Goal: Share content: Share content

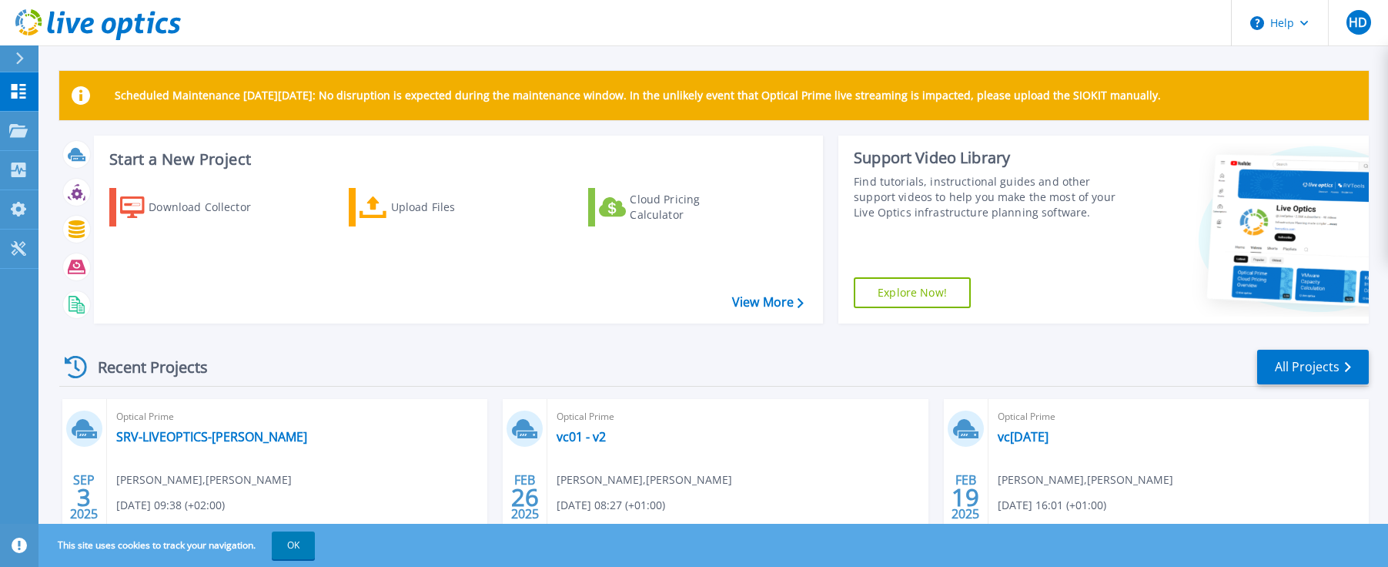
scroll to position [77, 0]
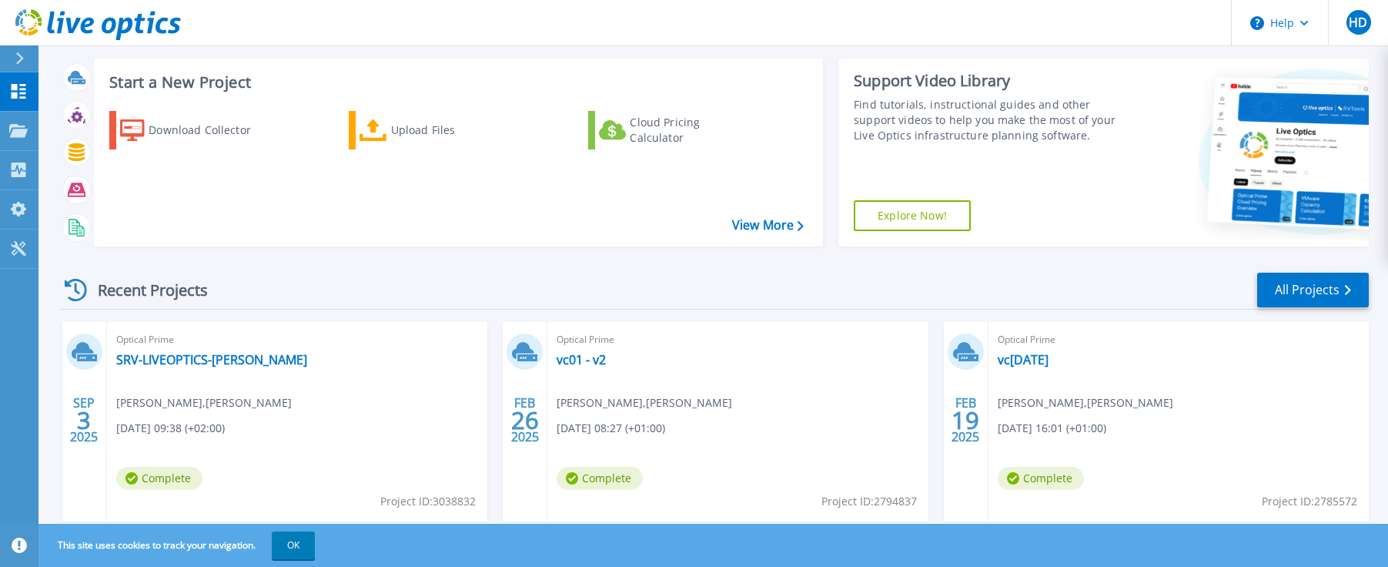
click at [333, 383] on div "Optical Prime SRV-LIVEOPTICS-NEAS Håvard Dørum , NEAS 09/03/2025, 09:38 (+02:00…" at bounding box center [297, 421] width 380 height 199
click at [434, 131] on div "Upload Files" at bounding box center [452, 130] width 123 height 31
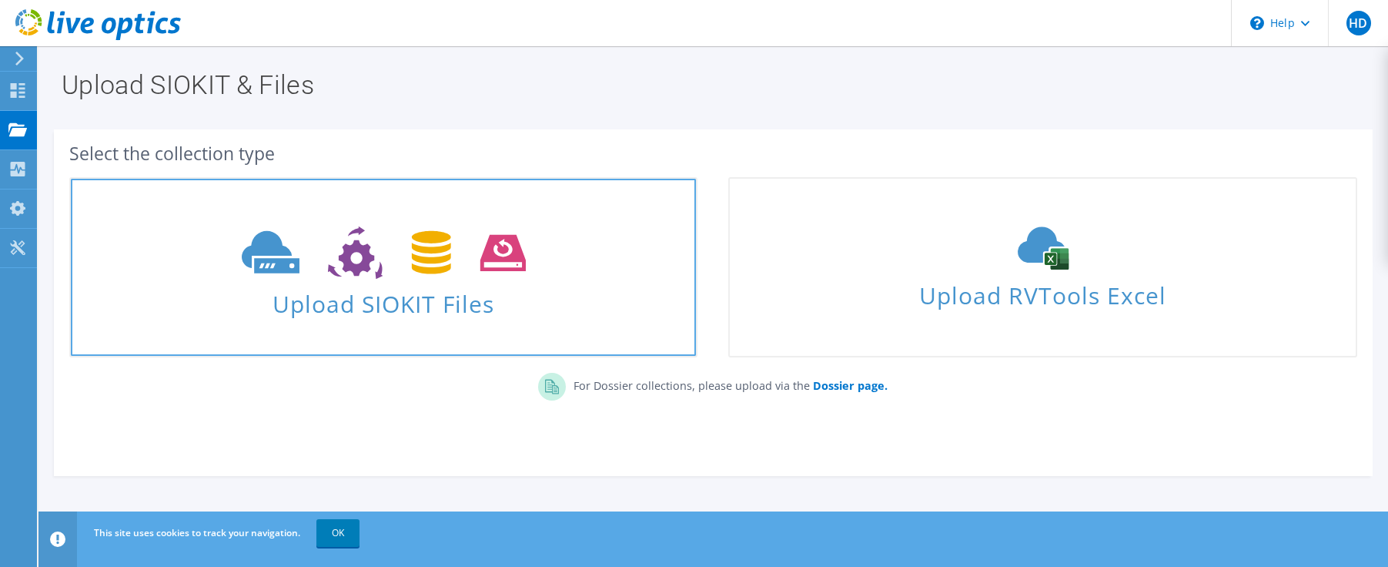
click at [500, 282] on span at bounding box center [383, 251] width 625 height 65
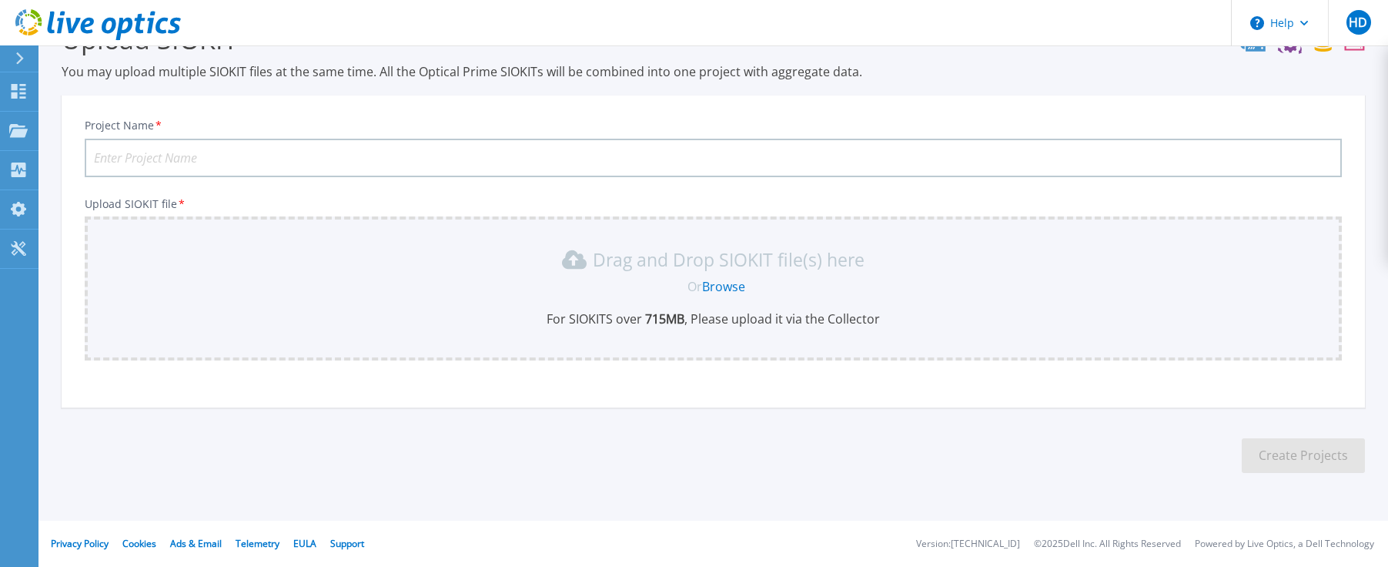
scroll to position [120, 0]
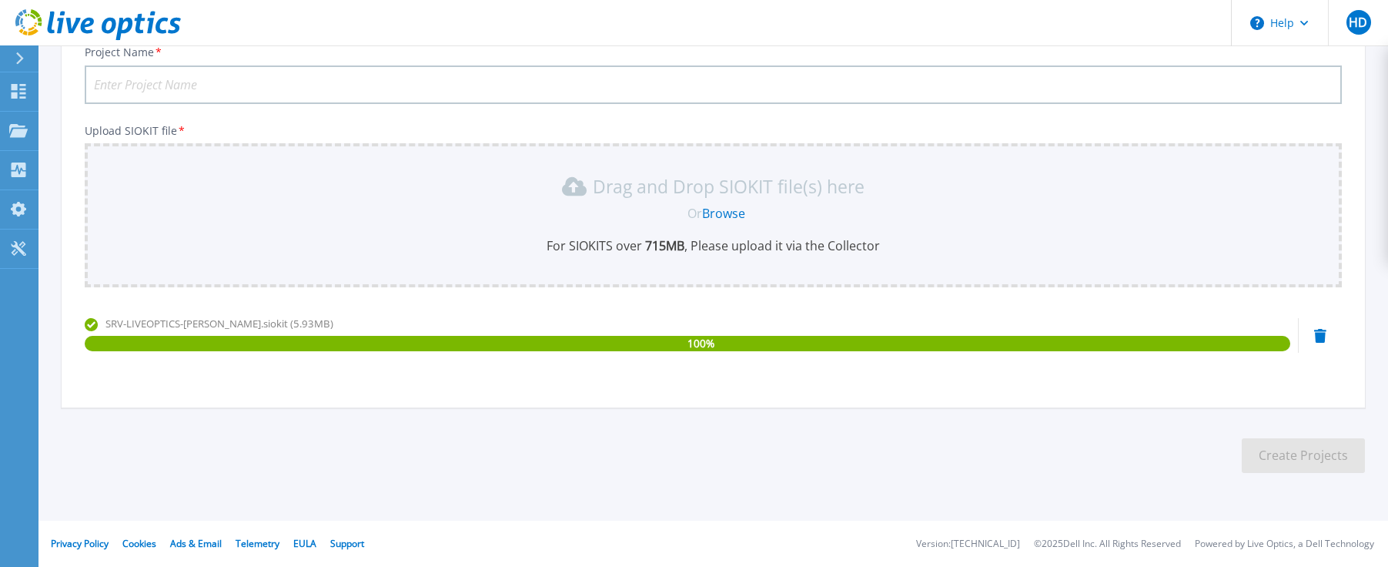
click at [349, 86] on input "Project Name *" at bounding box center [713, 84] width 1257 height 38
type input "Neas DC Sep 2025"
click at [1281, 445] on button "Create Projects" at bounding box center [1303, 455] width 123 height 35
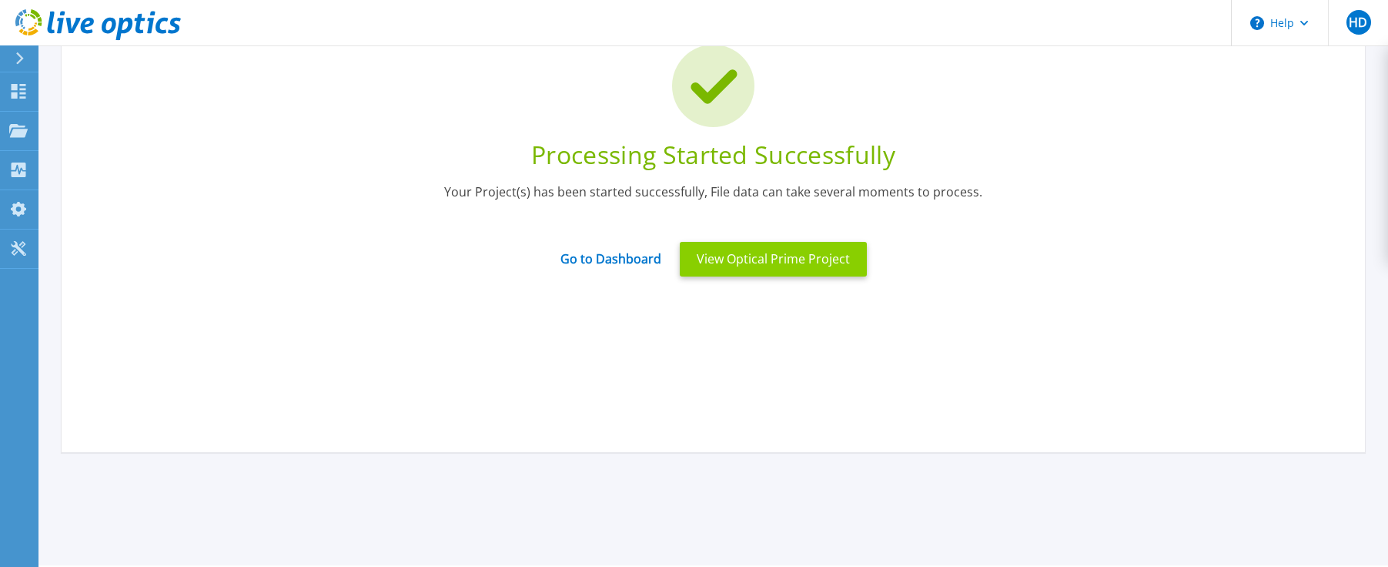
click at [779, 252] on button "View Optical Prime Project" at bounding box center [773, 259] width 187 height 35
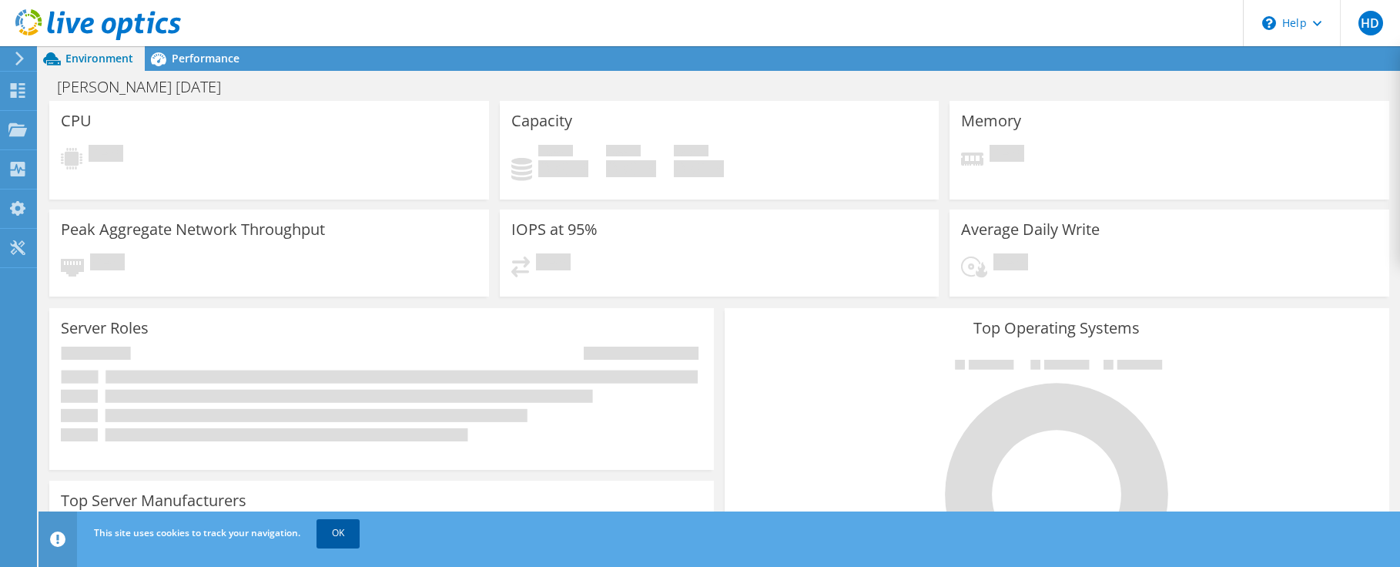
click at [335, 533] on link "OK" at bounding box center [337, 533] width 43 height 28
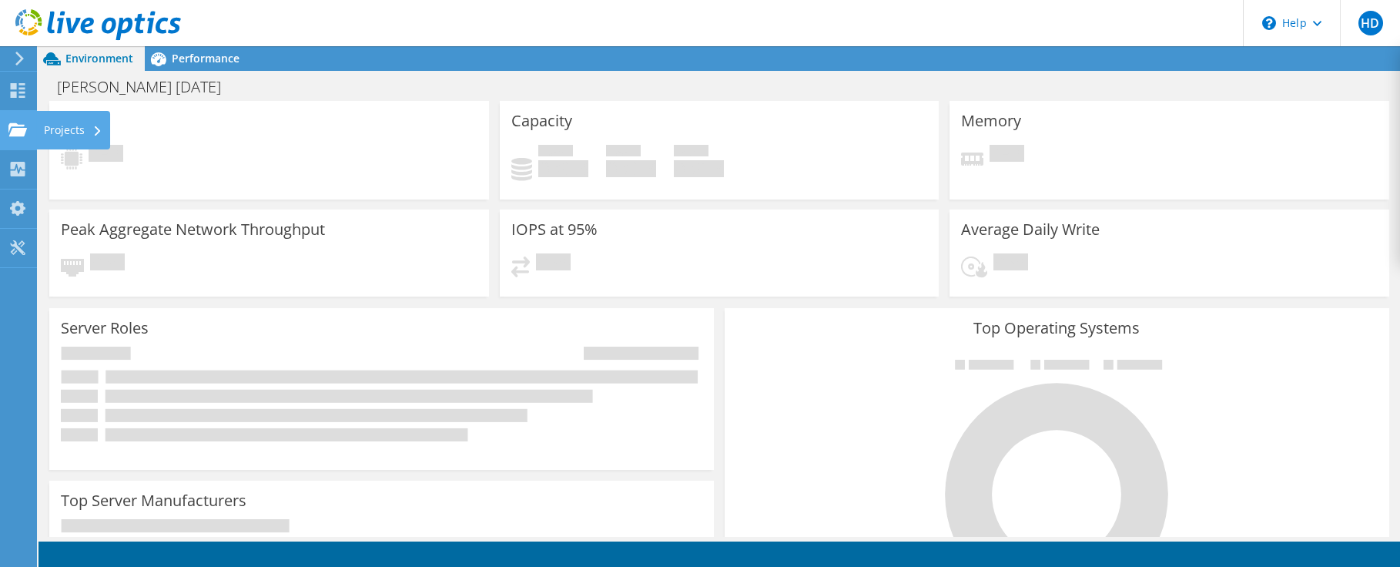
click at [20, 129] on use at bounding box center [17, 128] width 18 height 13
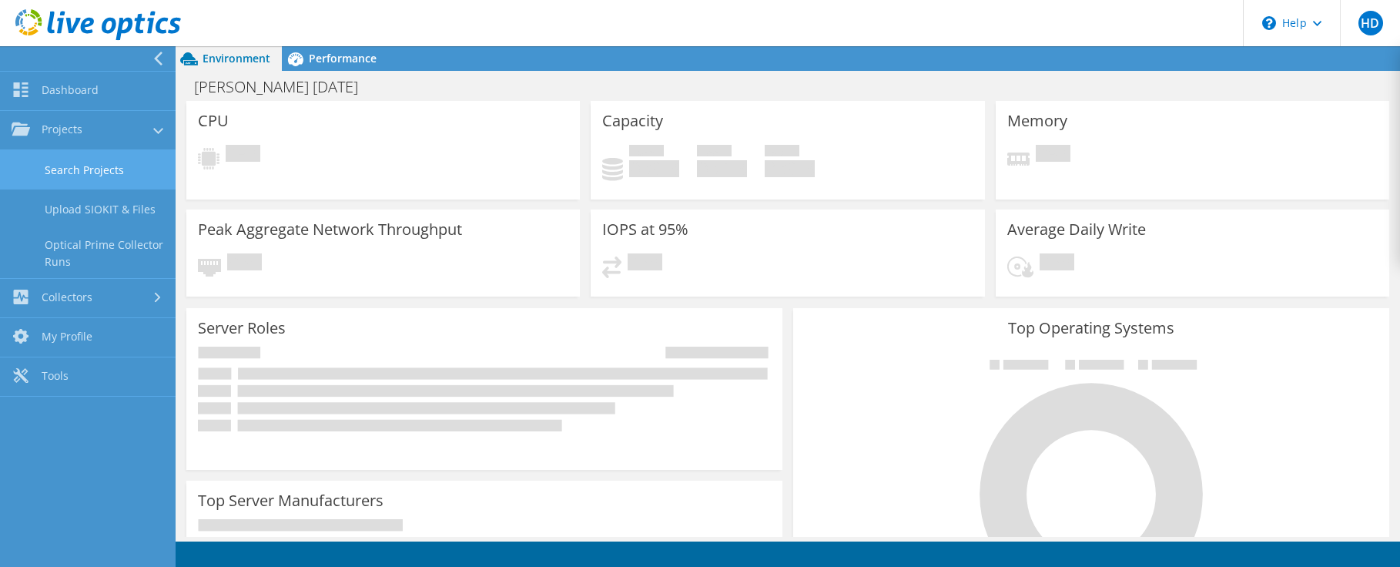
click at [71, 169] on link "Search Projects" at bounding box center [88, 169] width 176 height 39
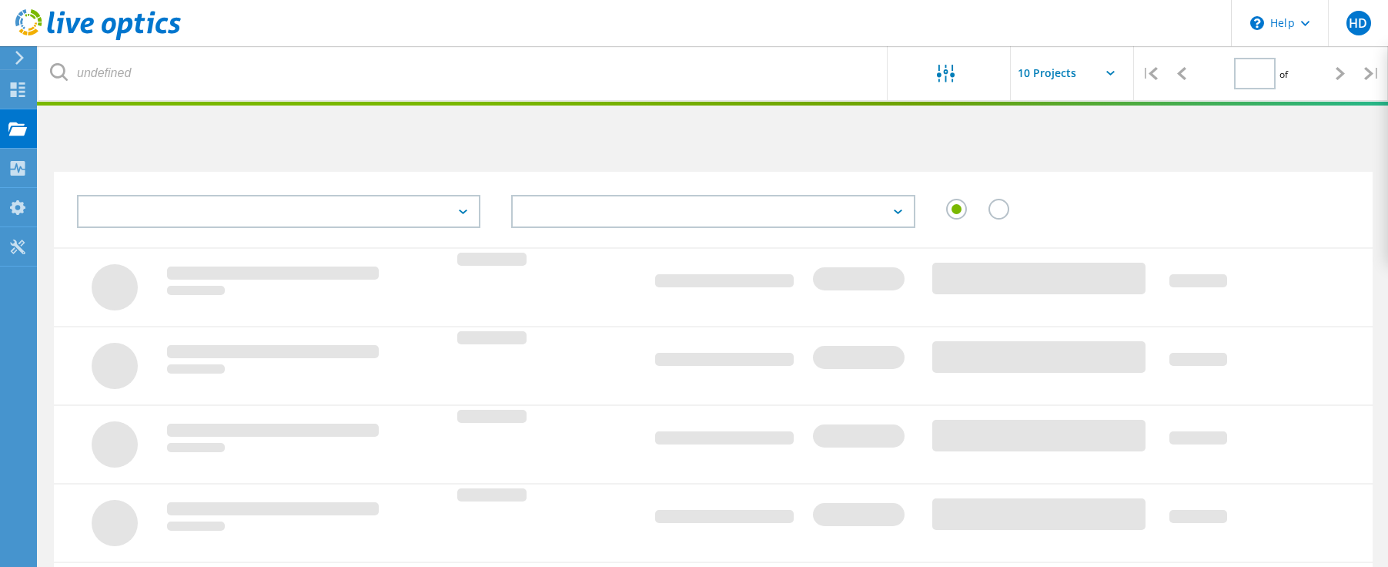
type input "1"
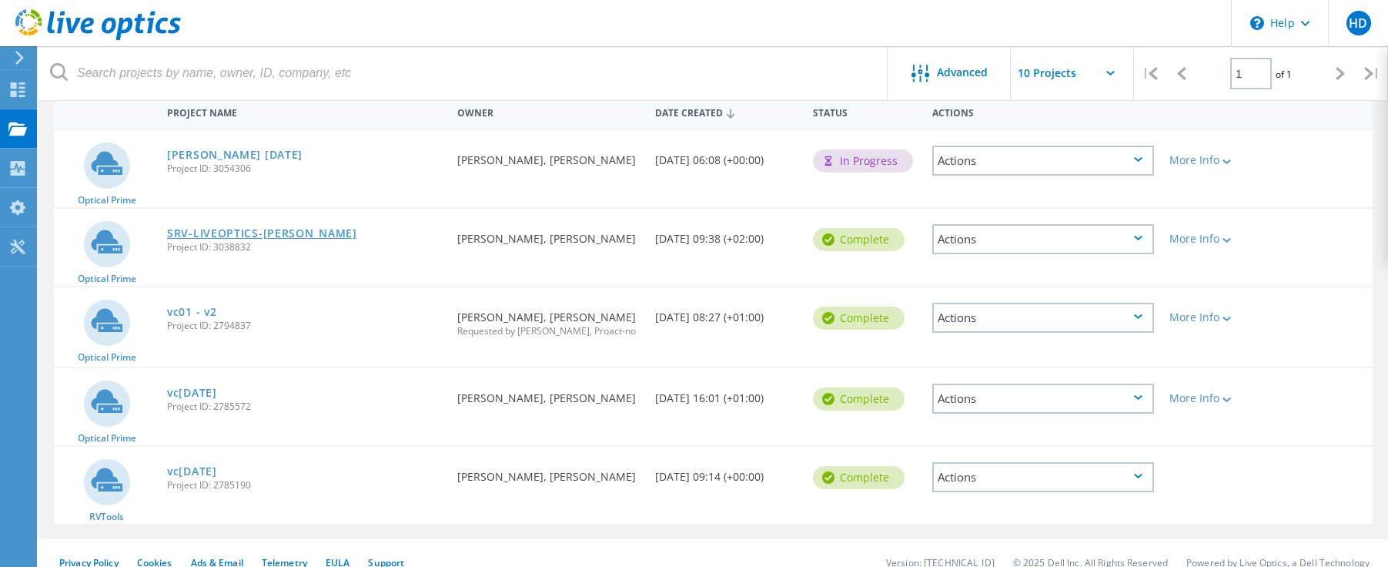
scroll to position [172, 0]
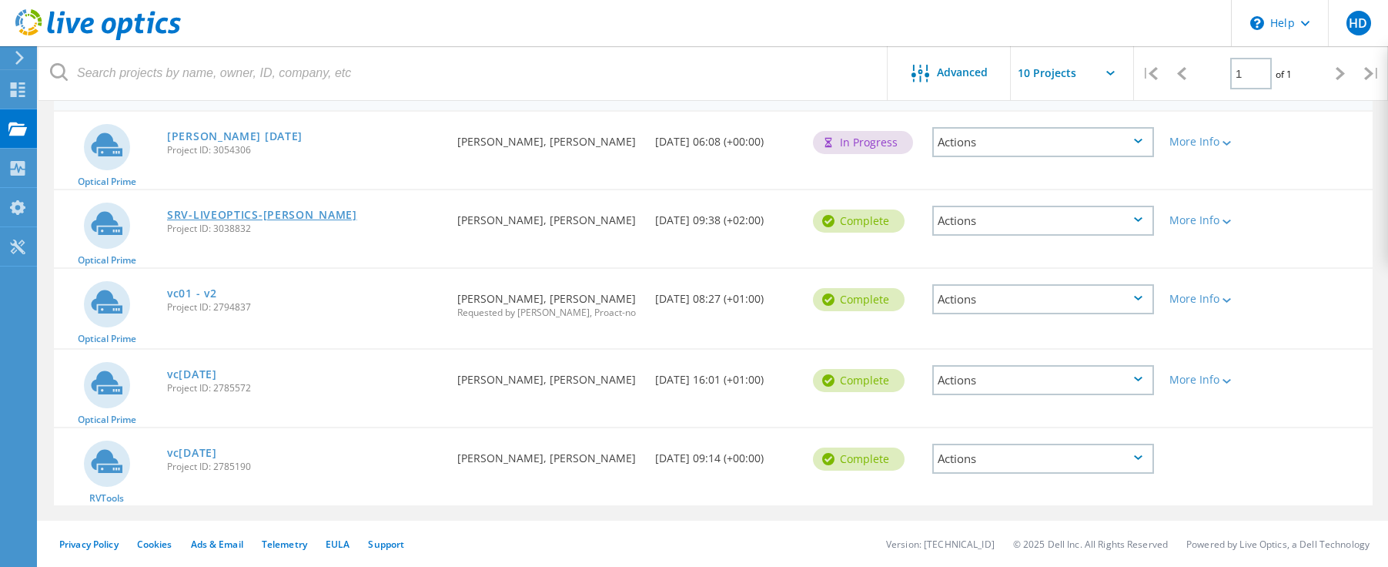
click at [277, 214] on link "SRV-LIVEOPTICS-[PERSON_NAME]" at bounding box center [262, 214] width 190 height 11
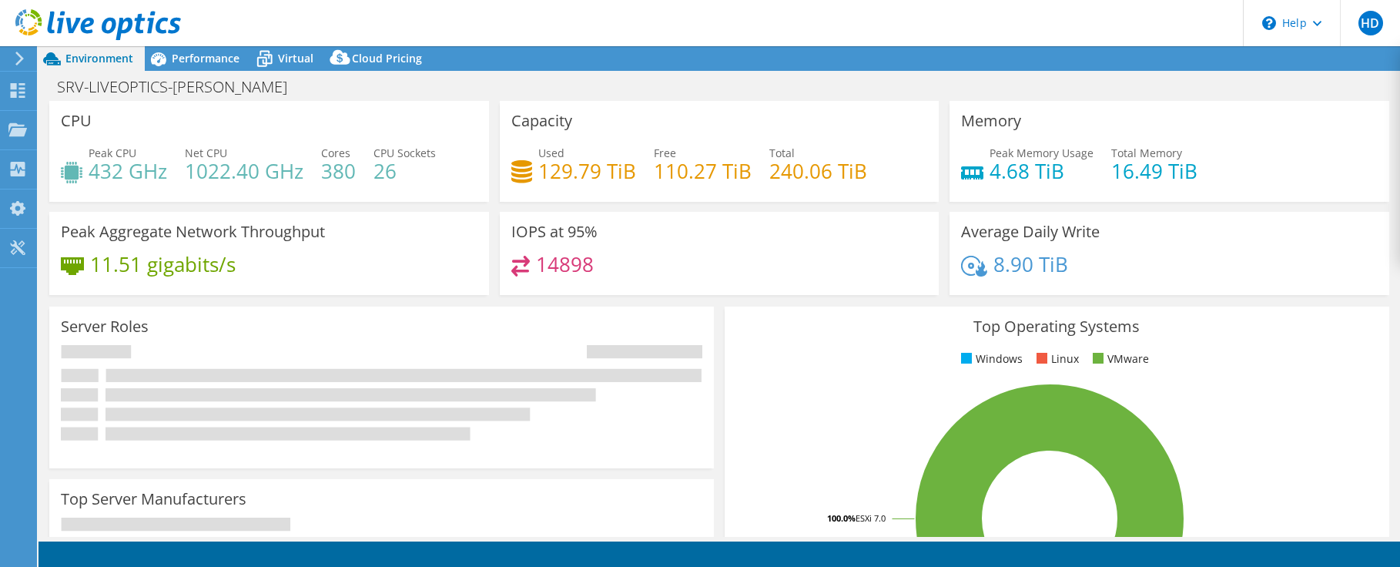
select select "USD"
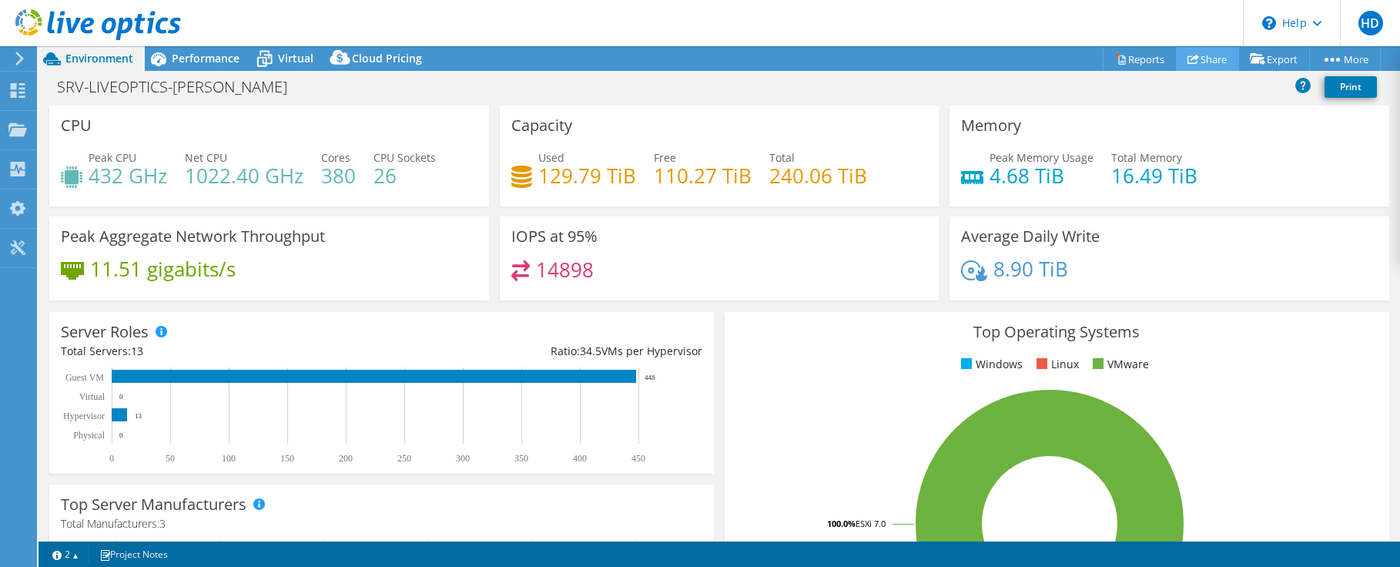
click at [1195, 65] on link "Share" at bounding box center [1207, 59] width 63 height 24
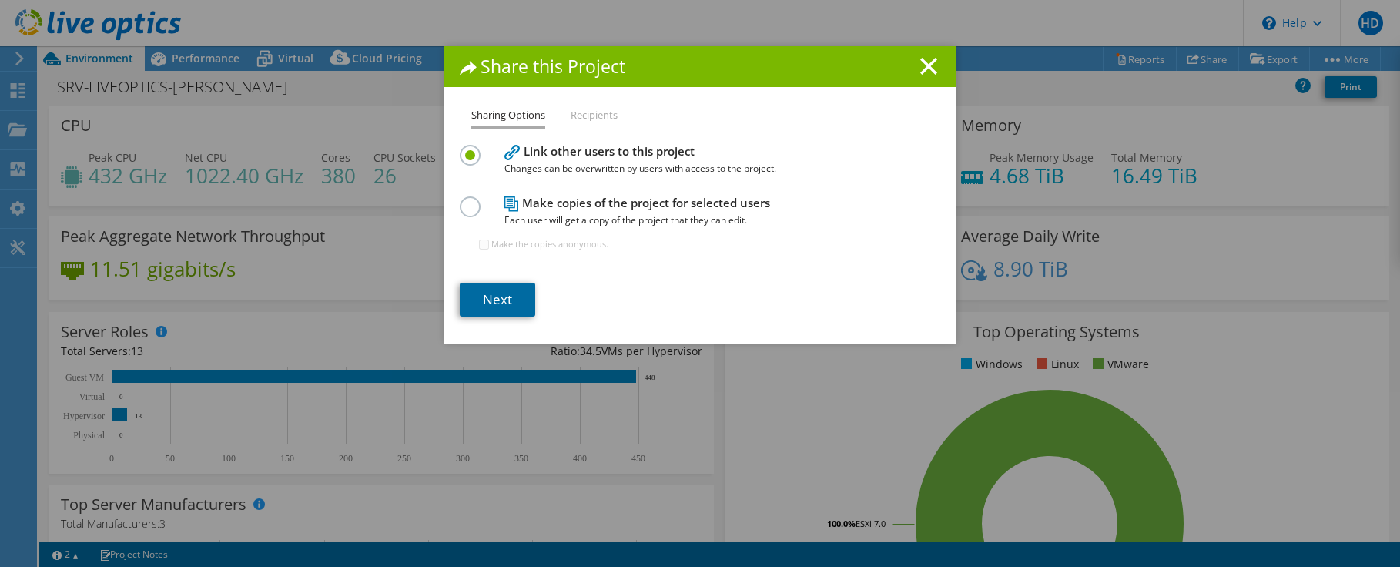
click at [504, 303] on link "Next" at bounding box center [497, 300] width 75 height 34
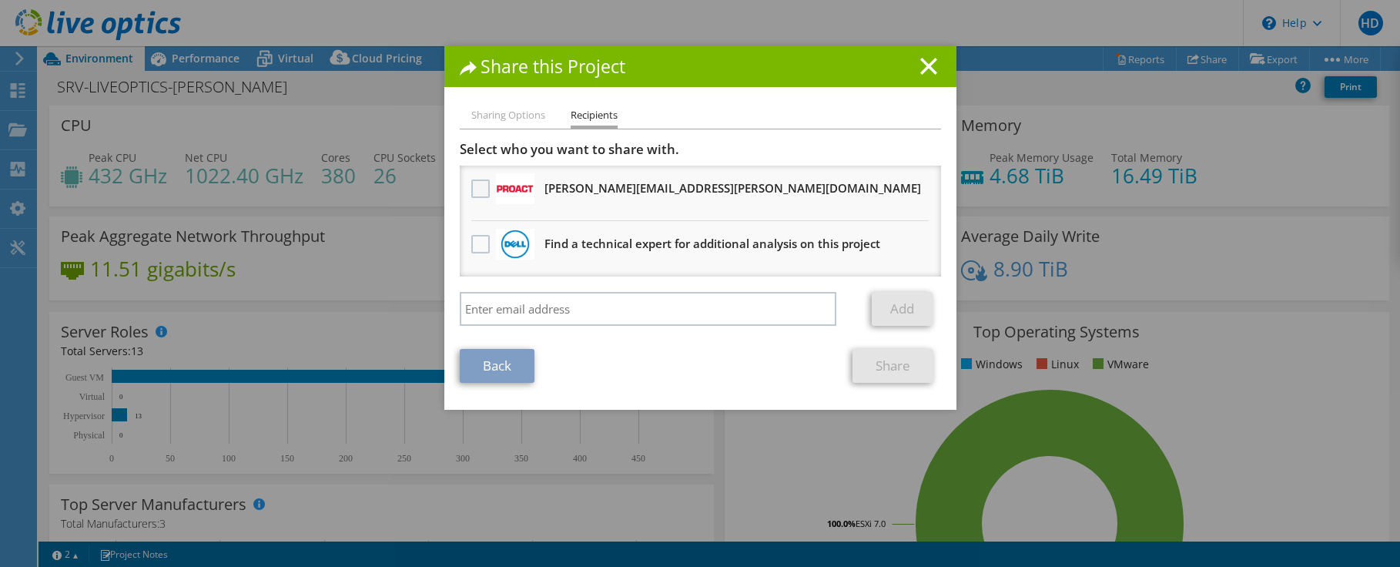
click at [477, 185] on label at bounding box center [482, 188] width 22 height 18
click at [0, 0] on input "checkbox" at bounding box center [0, 0] width 0 height 0
click at [908, 369] on link "Share" at bounding box center [892, 366] width 81 height 34
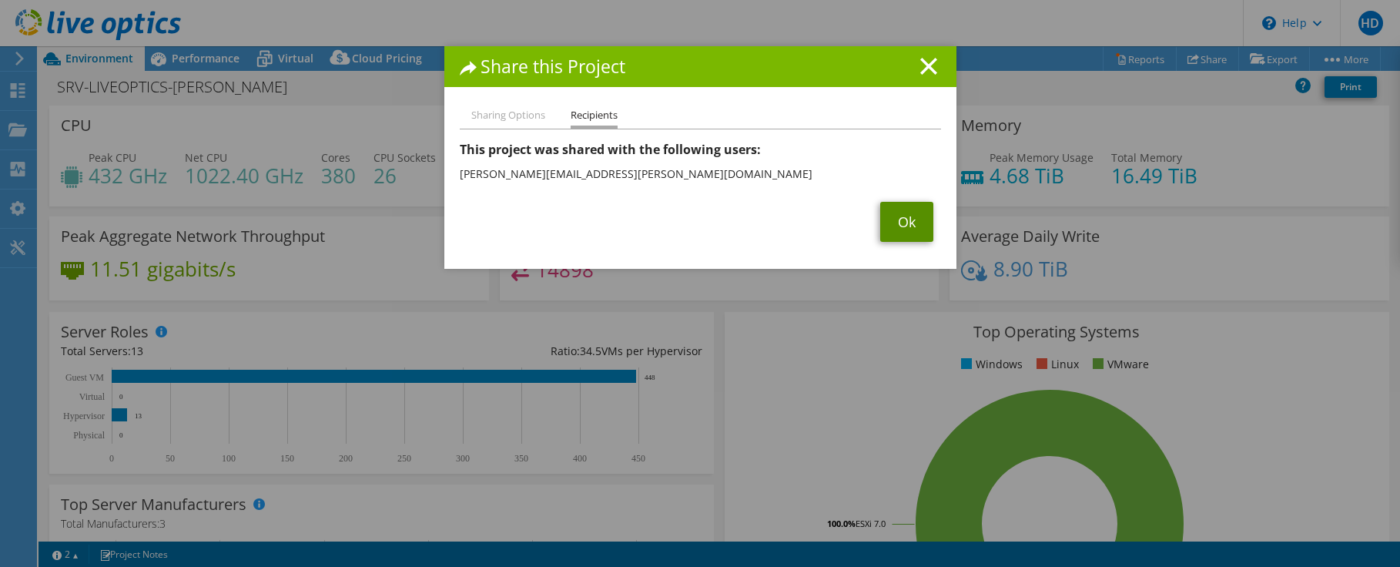
click at [911, 222] on link "Ok" at bounding box center [906, 222] width 53 height 40
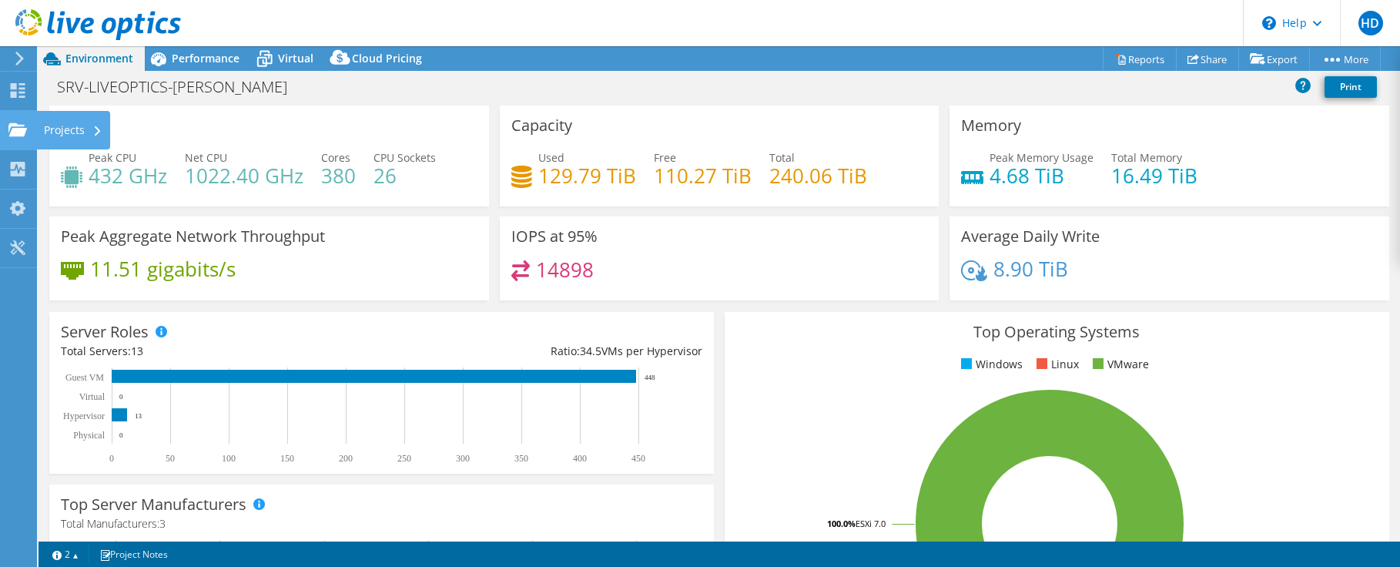
click at [85, 129] on div "Projects" at bounding box center [73, 130] width 74 height 38
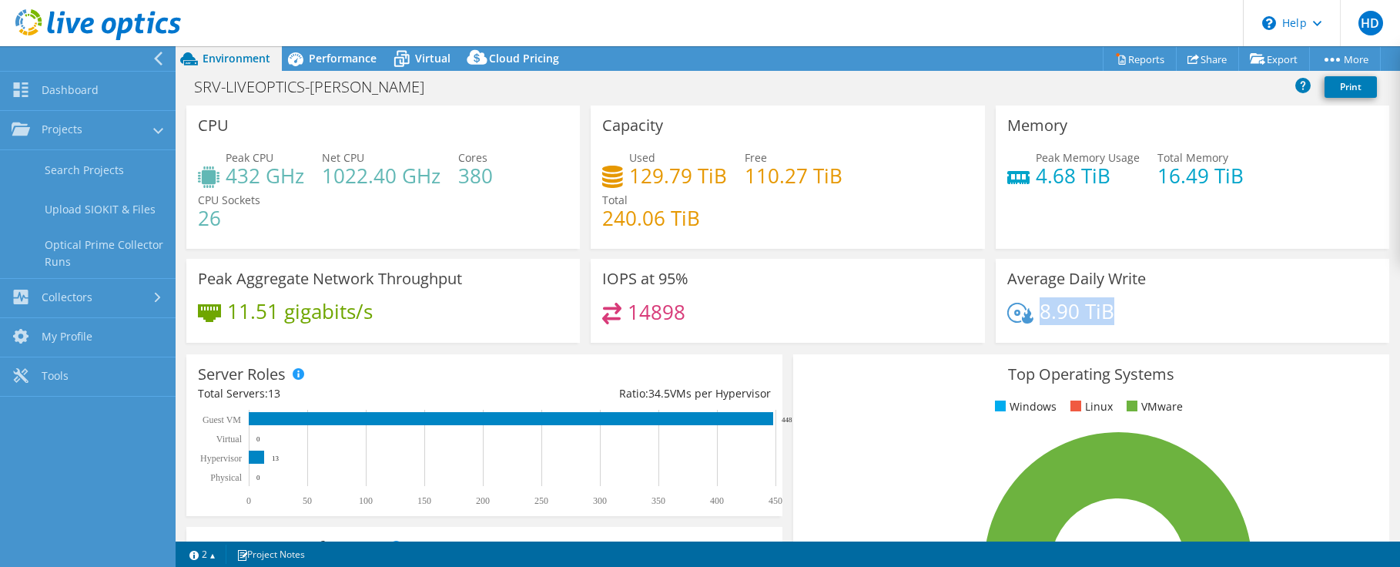
drag, startPoint x: 1125, startPoint y: 309, endPoint x: 1033, endPoint y: 307, distance: 92.4
click at [1033, 307] on div "8.90 TiB" at bounding box center [1192, 319] width 370 height 32
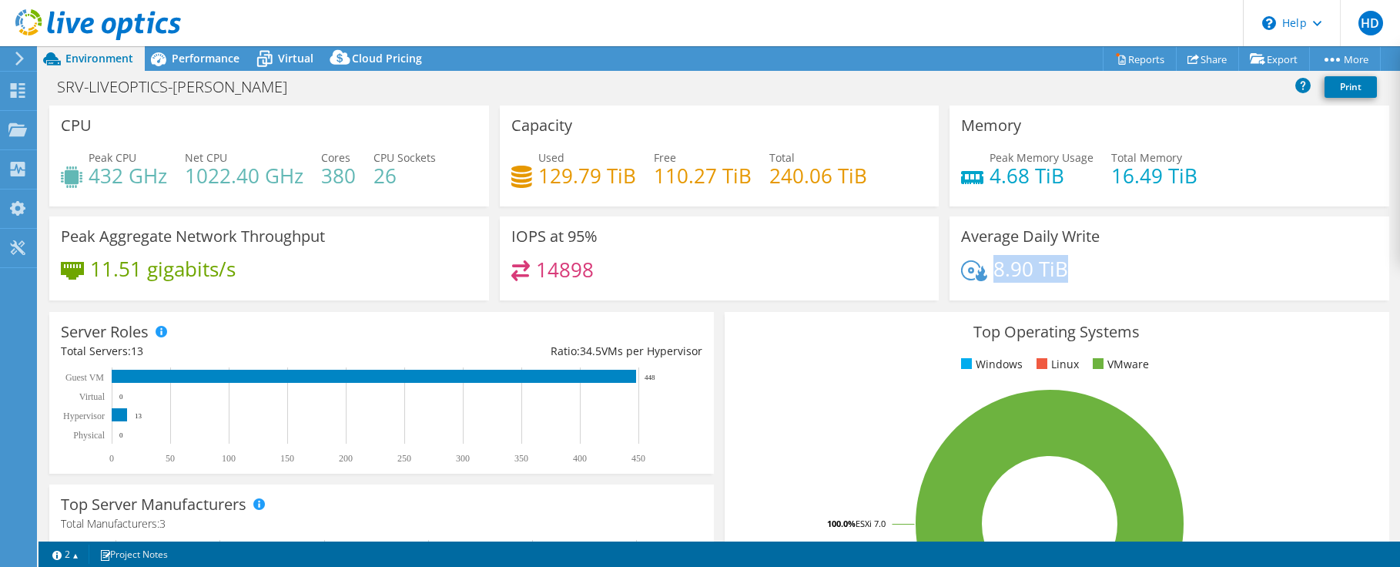
drag, startPoint x: 1033, startPoint y: 307, endPoint x: 1171, endPoint y: 307, distance: 137.8
click at [1171, 307] on div "Top Operating Systems Windows Linux VMware 100.0% ESXi 7.0" at bounding box center [1056, 496] width 675 height 380
click at [583, 13] on header "HD End User Håvard Dørum [EMAIL_ADDRESS][PERSON_NAME][DOMAIN_NAME] [PERSON_NAME…" at bounding box center [700, 23] width 1400 height 46
drag, startPoint x: 354, startPoint y: 179, endPoint x: 319, endPoint y: 176, distance: 34.8
click at [319, 176] on div "Peak CPU 432 GHz Net CPU 1022.40 GHz Cores 380 CPU Sockets 26" at bounding box center [269, 174] width 416 height 50
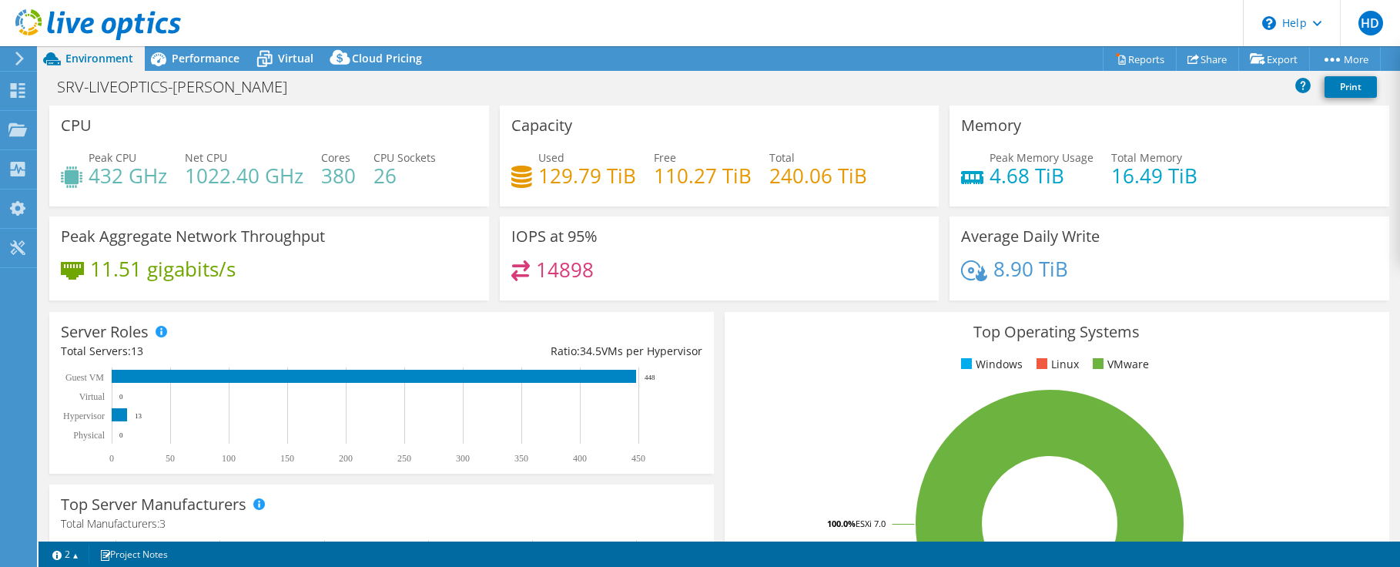
drag, startPoint x: 319, startPoint y: 176, endPoint x: 361, endPoint y: 187, distance: 43.1
click at [361, 187] on div "Peak CPU 432 GHz Net CPU 1022.40 GHz Cores 380 CPU Sockets 26" at bounding box center [269, 174] width 416 height 50
